Goal: Task Accomplishment & Management: Use online tool/utility

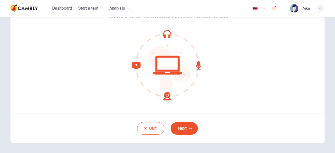
scroll to position [40, 0]
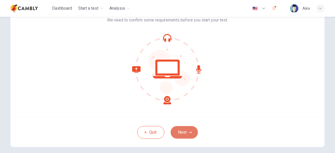
click at [178, 137] on button "Next" at bounding box center [184, 132] width 27 height 13
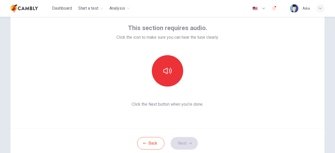
scroll to position [27, 0]
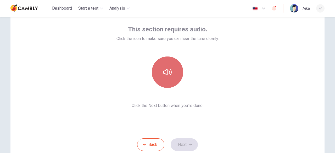
click at [169, 77] on button "button" at bounding box center [167, 72] width 31 height 31
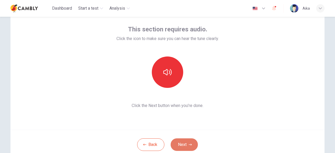
click at [189, 144] on icon "button" at bounding box center [190, 144] width 3 height 3
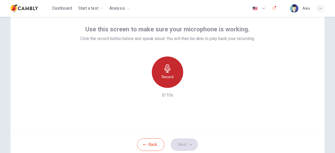
click at [163, 66] on icon "button" at bounding box center [167, 68] width 8 height 8
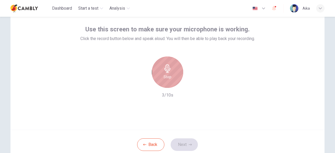
click at [172, 81] on div "Stop" at bounding box center [167, 72] width 31 height 31
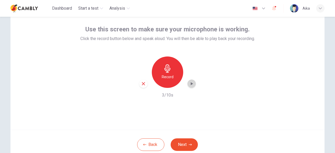
click at [191, 83] on icon "button" at bounding box center [192, 83] width 2 height 3
click at [187, 145] on button "Next" at bounding box center [184, 144] width 27 height 13
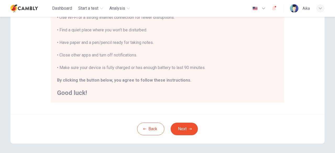
scroll to position [116, 0]
click at [182, 132] on button "Next" at bounding box center [184, 128] width 27 height 13
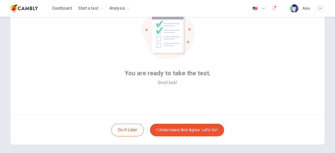
scroll to position [44, 0]
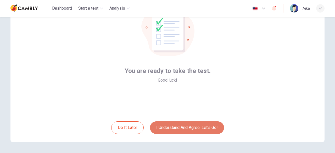
click at [173, 129] on button "I understand and agree. Let’s go!" at bounding box center [187, 127] width 74 height 13
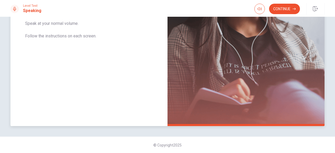
scroll to position [129, 0]
click at [292, 12] on button "Continue" at bounding box center [284, 9] width 31 height 10
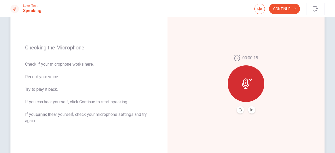
scroll to position [57, 0]
click at [249, 80] on icon at bounding box center [250, 80] width 3 height 2
click at [245, 88] on icon at bounding box center [246, 84] width 8 height 10
click at [250, 107] on button "Play Audio" at bounding box center [251, 109] width 7 height 7
click at [250, 109] on icon "Pause Audio" at bounding box center [251, 109] width 3 height 3
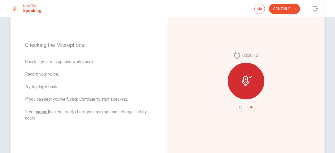
scroll to position [60, 0]
click at [239, 107] on icon "Record Again" at bounding box center [240, 107] width 3 height 3
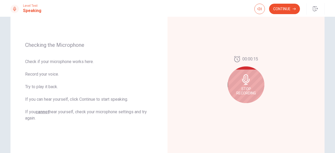
click at [241, 78] on icon at bounding box center [246, 79] width 10 height 10
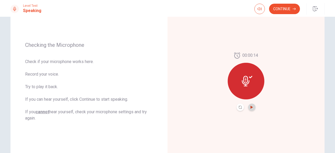
click at [251, 106] on icon "Play Audio" at bounding box center [251, 107] width 3 height 3
click at [250, 80] on icon at bounding box center [247, 81] width 10 height 10
click at [239, 107] on icon "Record Again" at bounding box center [240, 107] width 3 height 3
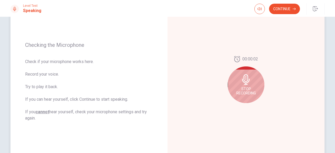
click at [258, 83] on div "Stop Recording" at bounding box center [246, 84] width 37 height 37
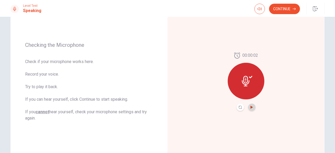
click at [250, 106] on icon "Play Audio" at bounding box center [251, 107] width 3 height 3
click at [286, 10] on button "Continue" at bounding box center [284, 9] width 31 height 10
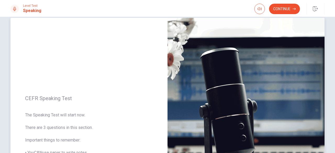
scroll to position [129, 0]
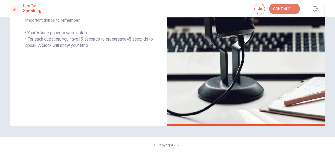
click at [285, 9] on button "Continue" at bounding box center [284, 9] width 31 height 10
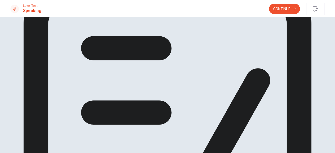
scroll to position [37, 0]
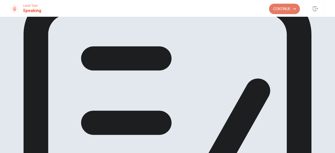
click at [273, 10] on button "Continue" at bounding box center [284, 9] width 31 height 10
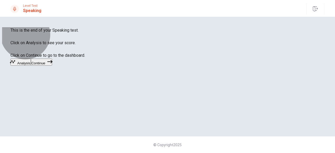
click at [52, 66] on button "Continue" at bounding box center [41, 62] width 21 height 7
